Goal: Check status: Check status

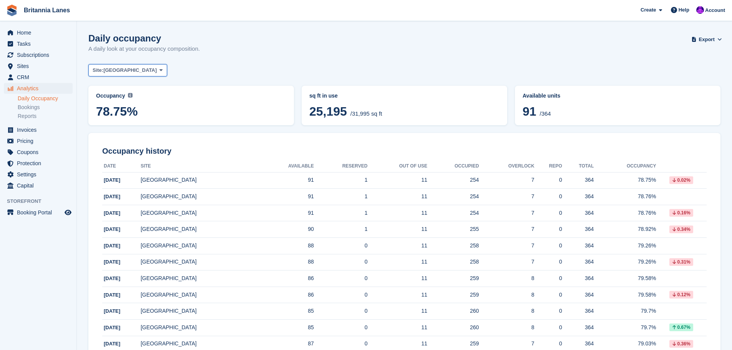
click at [106, 72] on span "[GEOGRAPHIC_DATA]" at bounding box center [129, 70] width 53 height 8
click at [102, 146] on link "Hayle" at bounding box center [126, 144] width 69 height 14
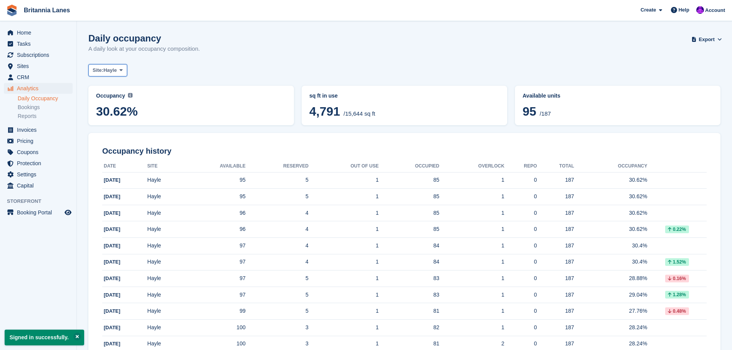
click at [118, 71] on button "Site: Hayle" at bounding box center [107, 70] width 39 height 13
click at [103, 119] on link "Falmouth" at bounding box center [126, 116] width 69 height 14
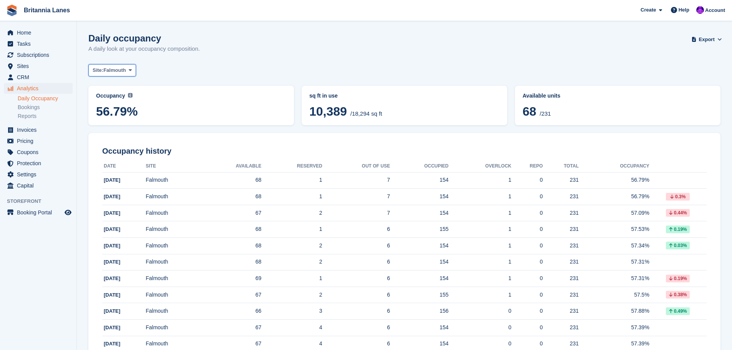
click at [121, 71] on span "Falmouth" at bounding box center [114, 70] width 23 height 8
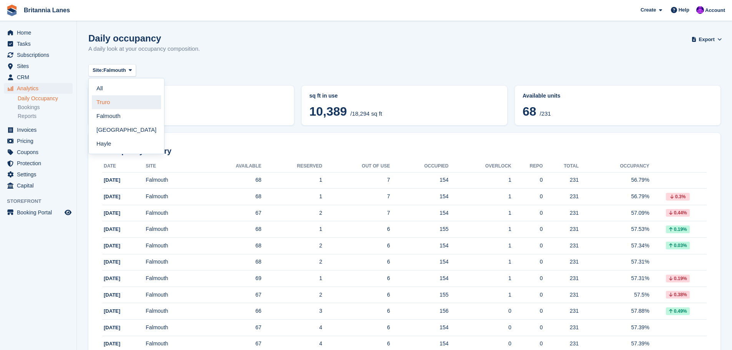
click at [104, 103] on link "Truro" at bounding box center [126, 102] width 69 height 14
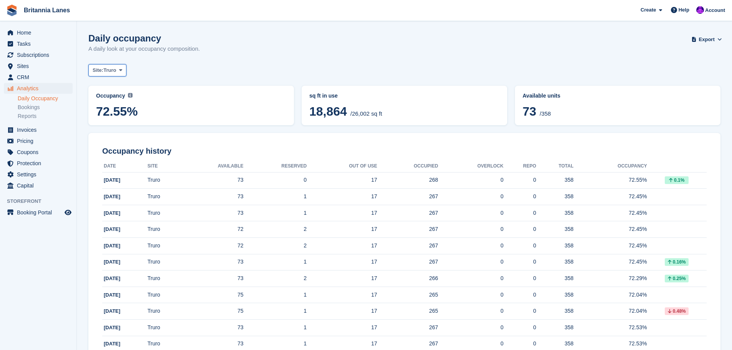
click at [105, 69] on span "Truro" at bounding box center [109, 70] width 13 height 8
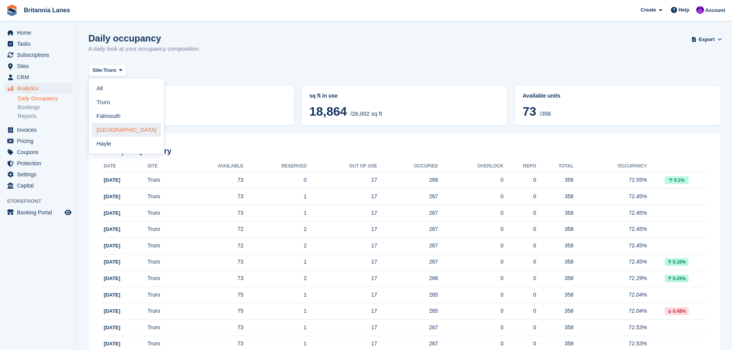
click at [99, 131] on link "[GEOGRAPHIC_DATA]" at bounding box center [126, 130] width 69 height 14
